Goal: Navigation & Orientation: Find specific page/section

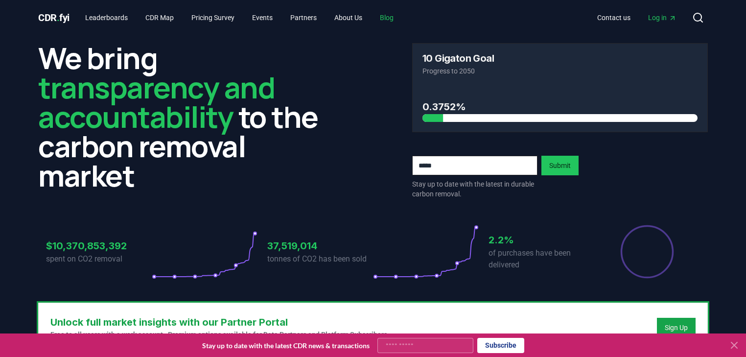
click at [401, 19] on link "Blog" at bounding box center [386, 18] width 29 height 18
